Goal: Task Accomplishment & Management: Use online tool/utility

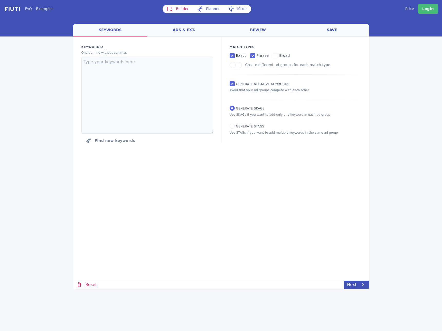
click at [192, 32] on link "ads & ext." at bounding box center [184, 30] width 74 height 12
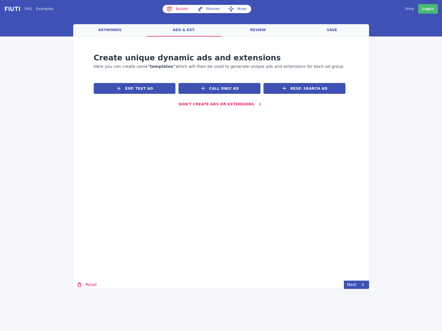
click at [277, 36] on link "review" at bounding box center [258, 30] width 74 height 12
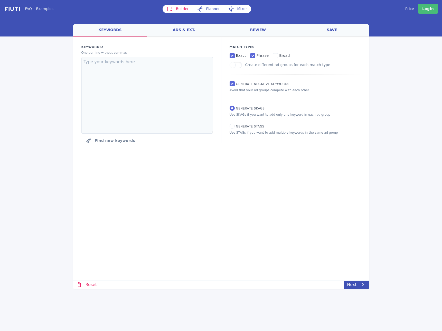
click at [165, 27] on link "ads & ext." at bounding box center [184, 30] width 74 height 12
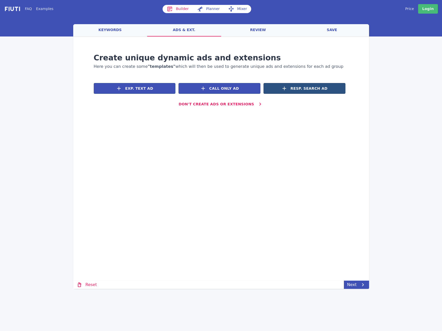
drag, startPoint x: 316, startPoint y: 95, endPoint x: 316, endPoint y: 92, distance: 2.6
click at [316, 93] on div "Exp. Text Ad Call Only Ad Resp. Search Ad" at bounding box center [221, 89] width 255 height 19
click at [316, 90] on span "Resp. Search Ad" at bounding box center [308, 88] width 37 height 5
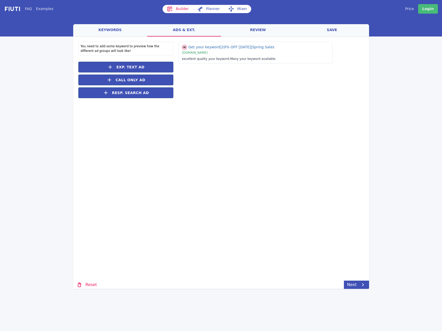
click at [110, 46] on div "You need to add some keyword to preview how the different ad groups will look l…" at bounding box center [125, 49] width 95 height 14
click at [118, 26] on link "keywords" at bounding box center [110, 30] width 74 height 12
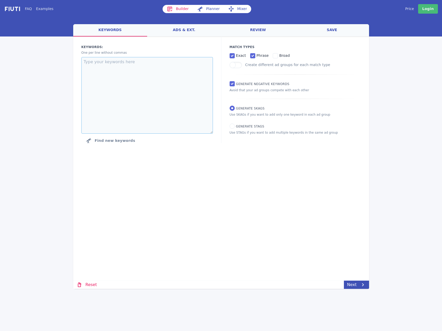
click at [121, 85] on textarea at bounding box center [146, 95] width 131 height 76
type textarea "dumpster rental"
click at [361, 285] on icon at bounding box center [363, 284] width 6 height 6
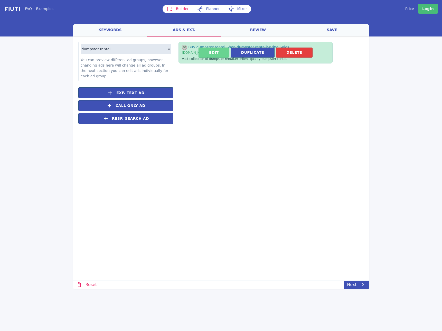
click at [218, 53] on button "Edit" at bounding box center [213, 52] width 31 height 10
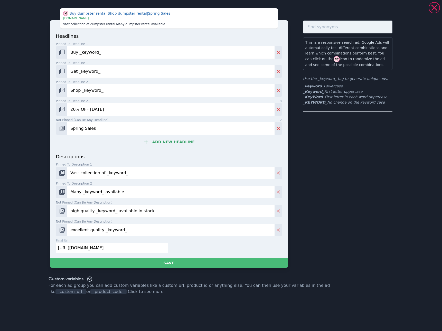
drag, startPoint x: 109, startPoint y: 50, endPoint x: 59, endPoint y: 44, distance: 50.1
click at [59, 44] on div "Pinned to headline 1 13 Buy _keyword_" at bounding box center [169, 50] width 226 height 17
click at [350, 163] on div "This is a responsive search ad. Google Ads will automatically test different co…" at bounding box center [347, 144] width 89 height 247
click at [131, 24] on span "Many dumpster rental available ." at bounding box center [141, 24] width 50 height 4
click at [347, 24] on input "text" at bounding box center [347, 27] width 89 height 13
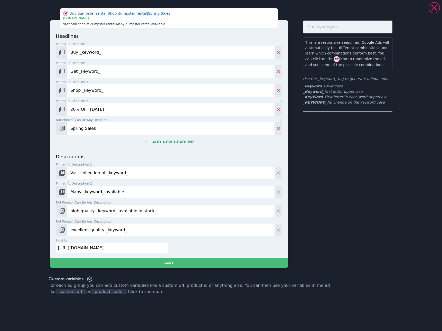
drag, startPoint x: 110, startPoint y: 60, endPoint x: 110, endPoint y: 54, distance: 5.6
click at [110, 59] on div "headlines Pinned to headline 1 13 Buy _keyword_ Pinned to headline 1 13 Get _ke…" at bounding box center [169, 93] width 226 height 120
click at [110, 54] on input "Buy _keyword_" at bounding box center [170, 52] width 207 height 12
drag, startPoint x: 110, startPoint y: 54, endPoint x: 216, endPoint y: 52, distance: 106.3
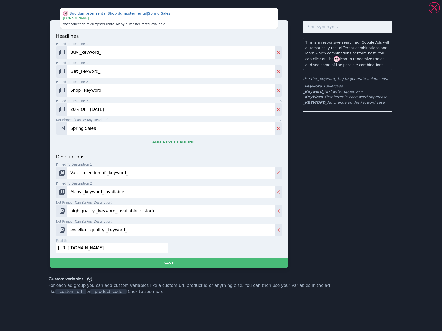
click at [114, 55] on input "Buy _keyword_" at bounding box center [170, 52] width 207 height 12
click at [59, 52] on img "Change pinned position" at bounding box center [62, 52] width 6 height 6
click at [61, 55] on img "Change pinned position" at bounding box center [62, 52] width 6 height 6
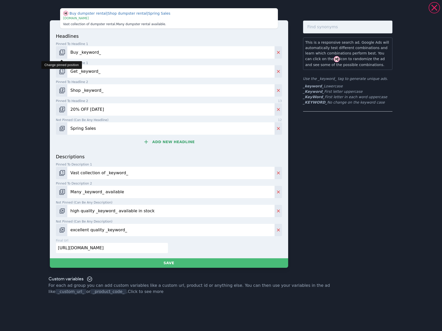
click at [61, 53] on img "Change pinned position" at bounding box center [62, 52] width 6 height 6
click at [61, 54] on img "Change pinned position" at bounding box center [62, 52] width 6 height 6
click at [166, 284] on p "For each ad group you can add custom variables like a custom url, product id or…" at bounding box center [221, 288] width 345 height 12
click at [85, 279] on div "Custom variables" at bounding box center [71, 279] width 44 height 6
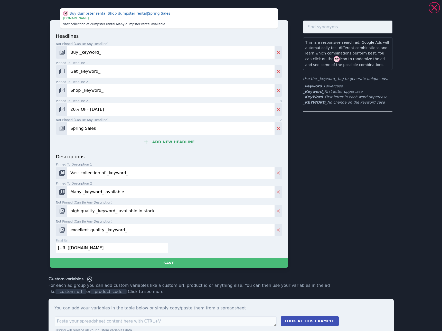
click at [128, 291] on link "Click to see more" at bounding box center [146, 291] width 36 height 5
click at [316, 162] on div "This is a responsive search ad. Google Ads will automatically test different co…" at bounding box center [347, 144] width 89 height 247
click at [428, 7] on div "Buy dumpster rental | Shop dumpster rental | Spring Sales | www.books.com Vast …" at bounding box center [221, 165] width 442 height 331
click at [430, 12] on icon at bounding box center [434, 8] width 10 height 10
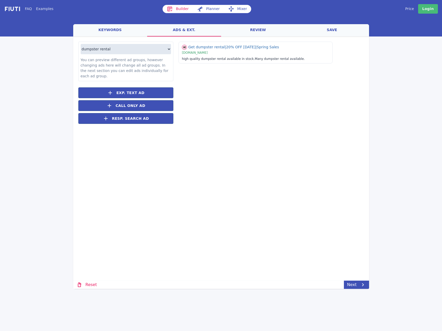
click at [260, 24] on link "review" at bounding box center [258, 30] width 74 height 12
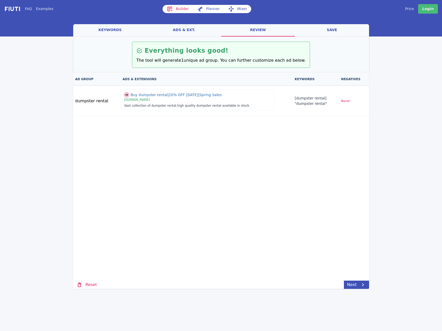
click at [342, 30] on link "save" at bounding box center [332, 30] width 74 height 12
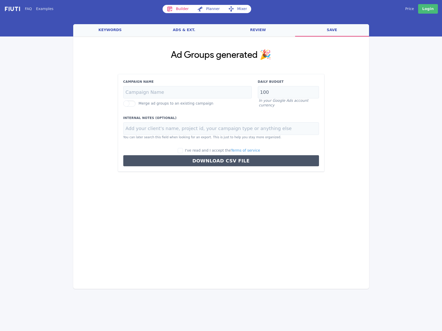
click at [127, 37] on div "Ad Groups generated 🎉 Campaign Name Merge ad groups to an existing campaign Dai…" at bounding box center [221, 110] width 296 height 148
click at [120, 30] on link "keywords" at bounding box center [110, 30] width 74 height 12
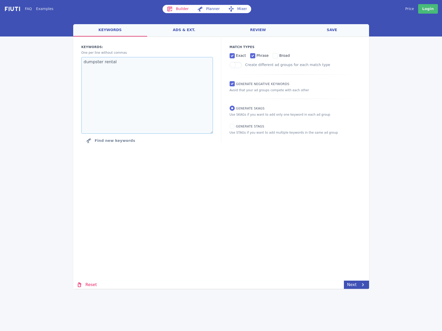
click at [130, 70] on textarea "dumpster rental" at bounding box center [146, 95] width 131 height 76
click at [285, 223] on div "Loading... Loading Keywords: Ad groups: One per line without commas dumpster re…" at bounding box center [221, 135] width 296 height 198
click at [248, 107] on span "Generate SKAGs" at bounding box center [250, 109] width 29 height 4
click at [235, 107] on input "Generate SKAGs" at bounding box center [231, 107] width 5 height 5
drag, startPoint x: 225, startPoint y: 108, endPoint x: 229, endPoint y: 109, distance: 4.7
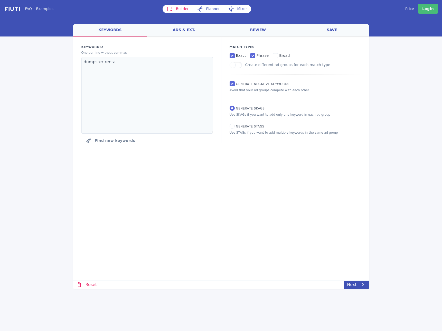
click at [225, 108] on div "Match Types exact phrase broad Create different ad groups for each match type G…" at bounding box center [295, 89] width 148 height 107
click at [232, 109] on input "Generate SKAGs" at bounding box center [231, 107] width 5 height 5
click at [230, 127] on input "Generate STAGs" at bounding box center [231, 125] width 5 height 5
radio input "true"
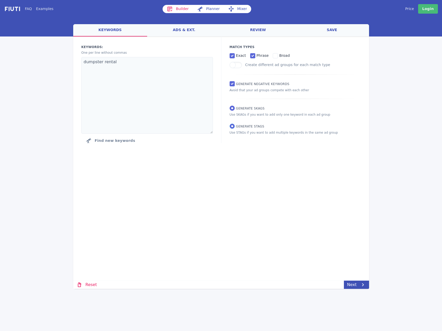
radio input "false"
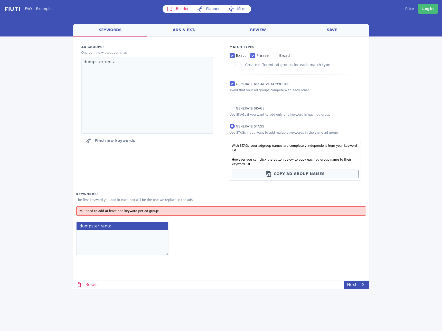
click at [143, 295] on div "FAQ Examples Builder Planner Mixer My campaigns Price Settings Login Logout wel…" at bounding box center [221, 165] width 442 height 331
click at [92, 286] on link "Reset" at bounding box center [86, 284] width 27 height 8
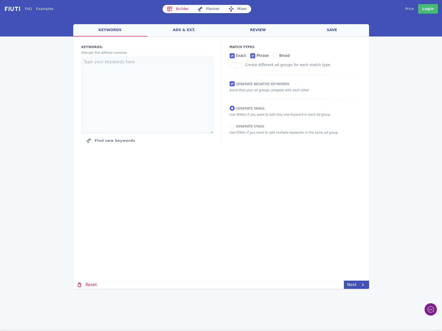
click at [27, 7] on link "FAQ" at bounding box center [28, 8] width 7 height 5
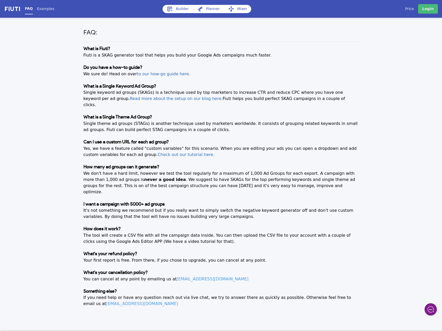
click at [41, 8] on link "Examples" at bounding box center [45, 8] width 17 height 5
